Goal: Task Accomplishment & Management: Manage account settings

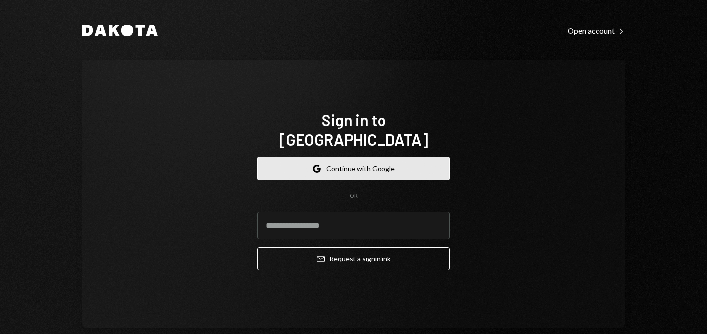
click at [392, 163] on button "Google Continue with Google" at bounding box center [353, 168] width 192 height 23
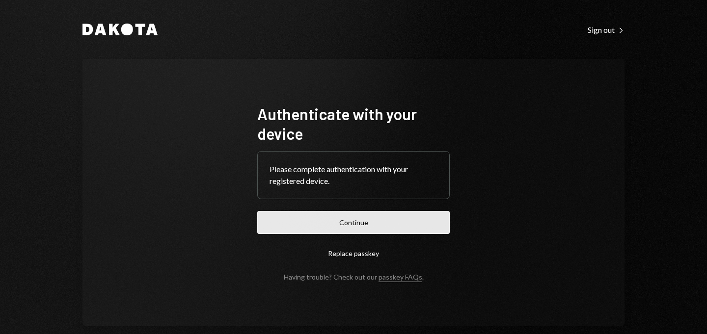
click at [362, 222] on button "Continue" at bounding box center [353, 222] width 192 height 23
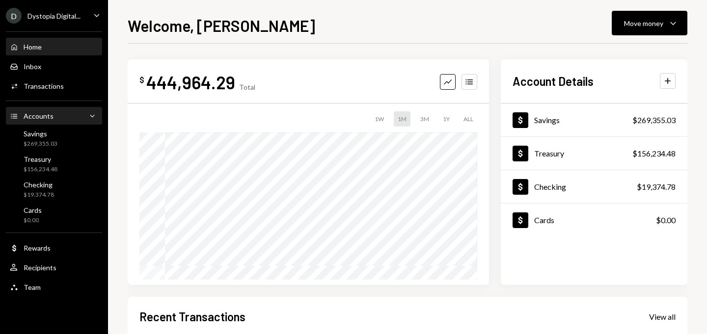
click at [40, 120] on div "Accounts" at bounding box center [39, 116] width 30 height 8
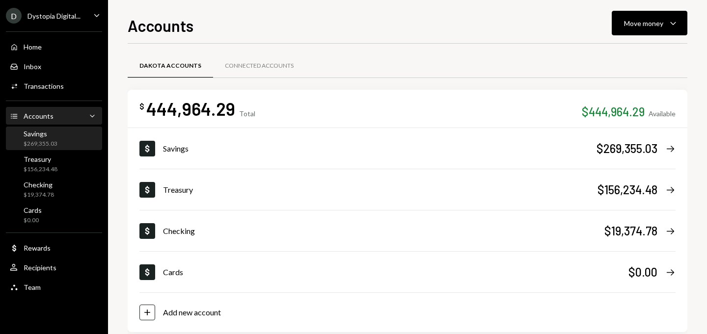
click at [47, 145] on div "$269,355.03" at bounding box center [41, 144] width 34 height 8
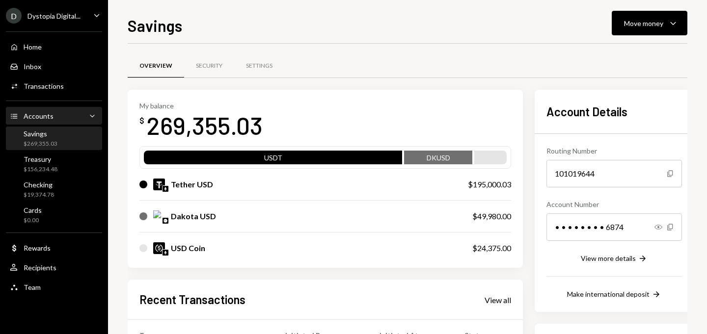
click at [48, 123] on div "Accounts Accounts Caret Down" at bounding box center [54, 116] width 88 height 17
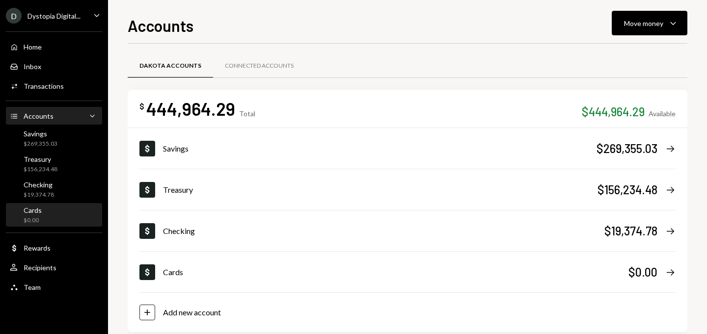
click at [64, 207] on div "Cards $0.00" at bounding box center [54, 215] width 88 height 19
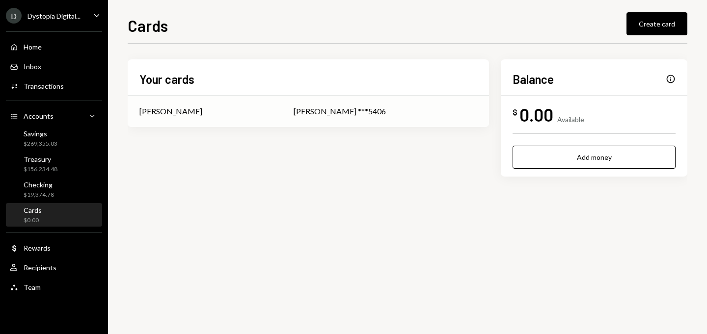
click at [347, 114] on div "[PERSON_NAME] ***5406" at bounding box center [386, 112] width 184 height 12
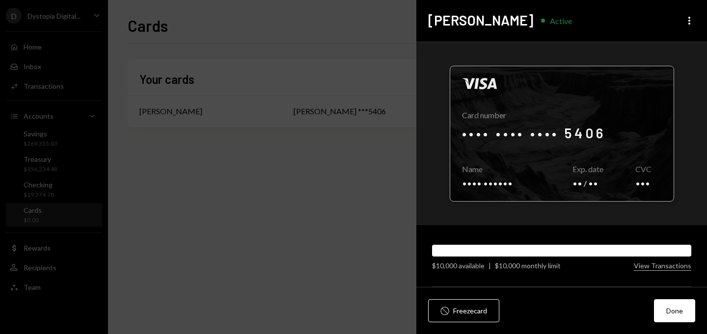
click at [591, 133] on div at bounding box center [561, 133] width 223 height 135
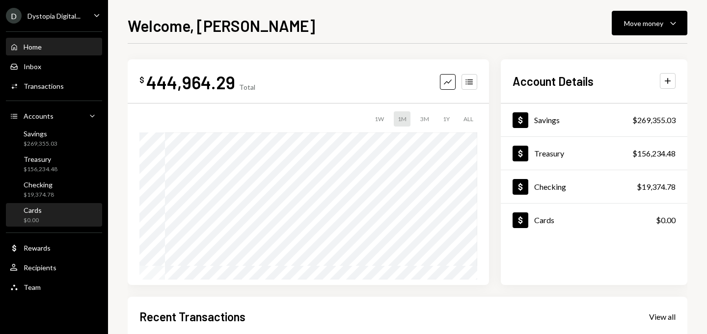
click at [49, 216] on div "Cards $0.00" at bounding box center [54, 215] width 88 height 19
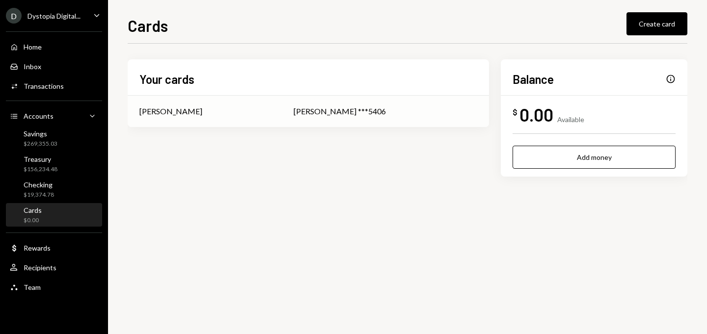
click at [359, 112] on div "[PERSON_NAME] ***5406" at bounding box center [386, 112] width 184 height 12
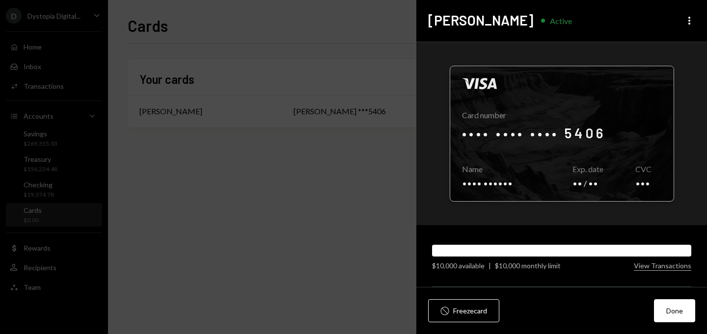
click at [501, 182] on div at bounding box center [561, 133] width 223 height 135
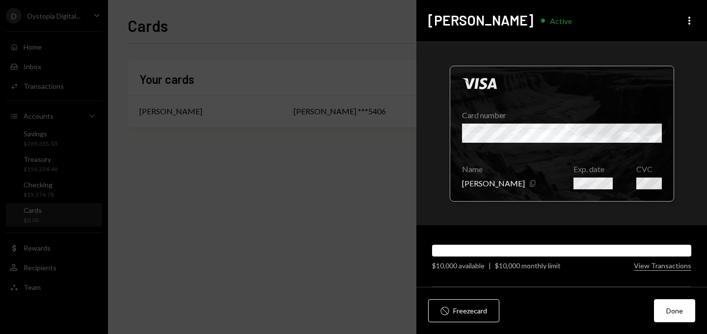
click at [529, 184] on icon "Copy" at bounding box center [533, 184] width 8 height 8
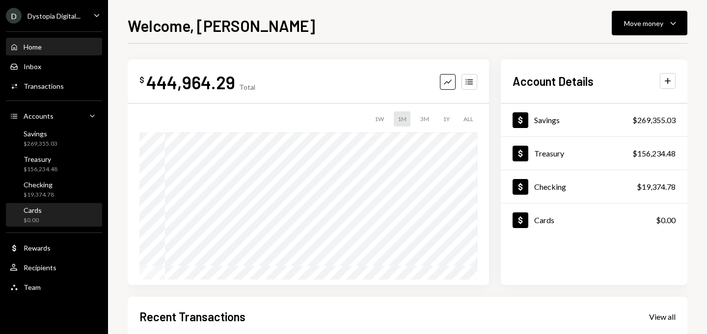
click at [54, 207] on div "Cards $0.00" at bounding box center [54, 215] width 88 height 19
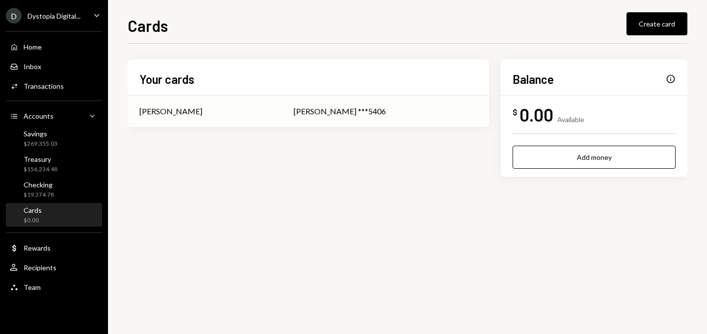
click at [428, 124] on td "[PERSON_NAME] ***5406" at bounding box center [385, 111] width 207 height 31
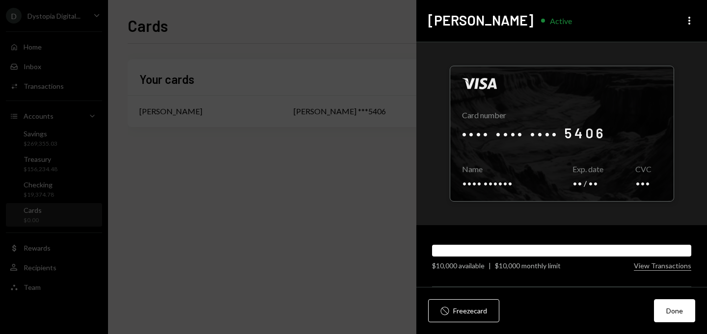
scroll to position [76, 0]
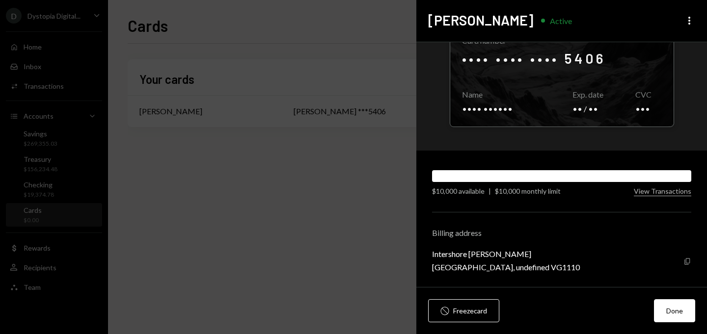
click at [684, 260] on icon "Copy" at bounding box center [687, 262] width 8 height 8
